Goal: Task Accomplishment & Management: Manage account settings

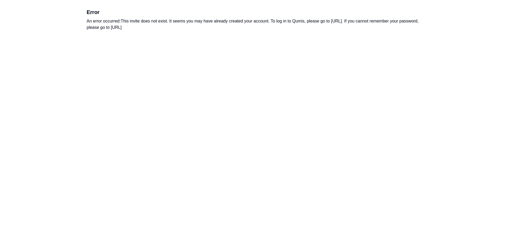
click at [280, 39] on html "Error An error occurred: This invite does not exist. It seems you may have alre…" at bounding box center [253, 19] width 507 height 39
drag, startPoint x: 248, startPoint y: 94, endPoint x: 244, endPoint y: 88, distance: 7.0
click at [248, 39] on html "Error An error occurred: This invite does not exist. It seems you may have alre…" at bounding box center [253, 19] width 507 height 39
click at [207, 31] on div "Error An error occurred: This invite does not exist. It seems you may have alre…" at bounding box center [254, 19] width 338 height 39
click at [209, 29] on div "An error occurred: This invite does not exist. It seems you may have already cr…" at bounding box center [254, 24] width 334 height 13
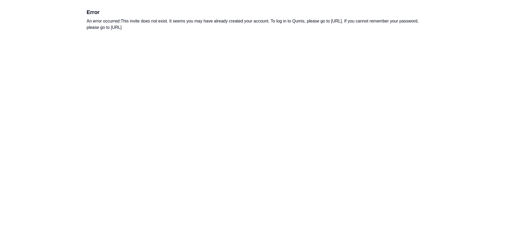
click at [157, 29] on div "An error occurred: This invite does not exist. It seems you may have already cr…" at bounding box center [254, 24] width 334 height 13
drag, startPoint x: 161, startPoint y: 28, endPoint x: 236, endPoint y: 29, distance: 74.8
click at [236, 29] on div "An error occurred: This invite does not exist. It seems you may have already cr…" at bounding box center [254, 24] width 334 height 13
copy div "https://app.qumis.ai/forgot_password"
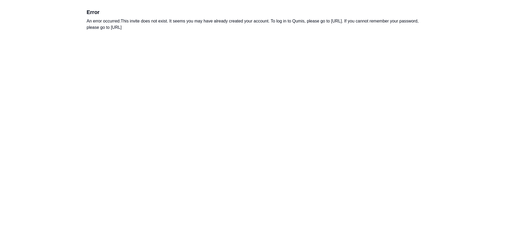
click at [90, 39] on html "Error An error occurred: This invite does not exist. It seems you may have alre…" at bounding box center [253, 19] width 507 height 39
